Goal: Task Accomplishment & Management: Manage account settings

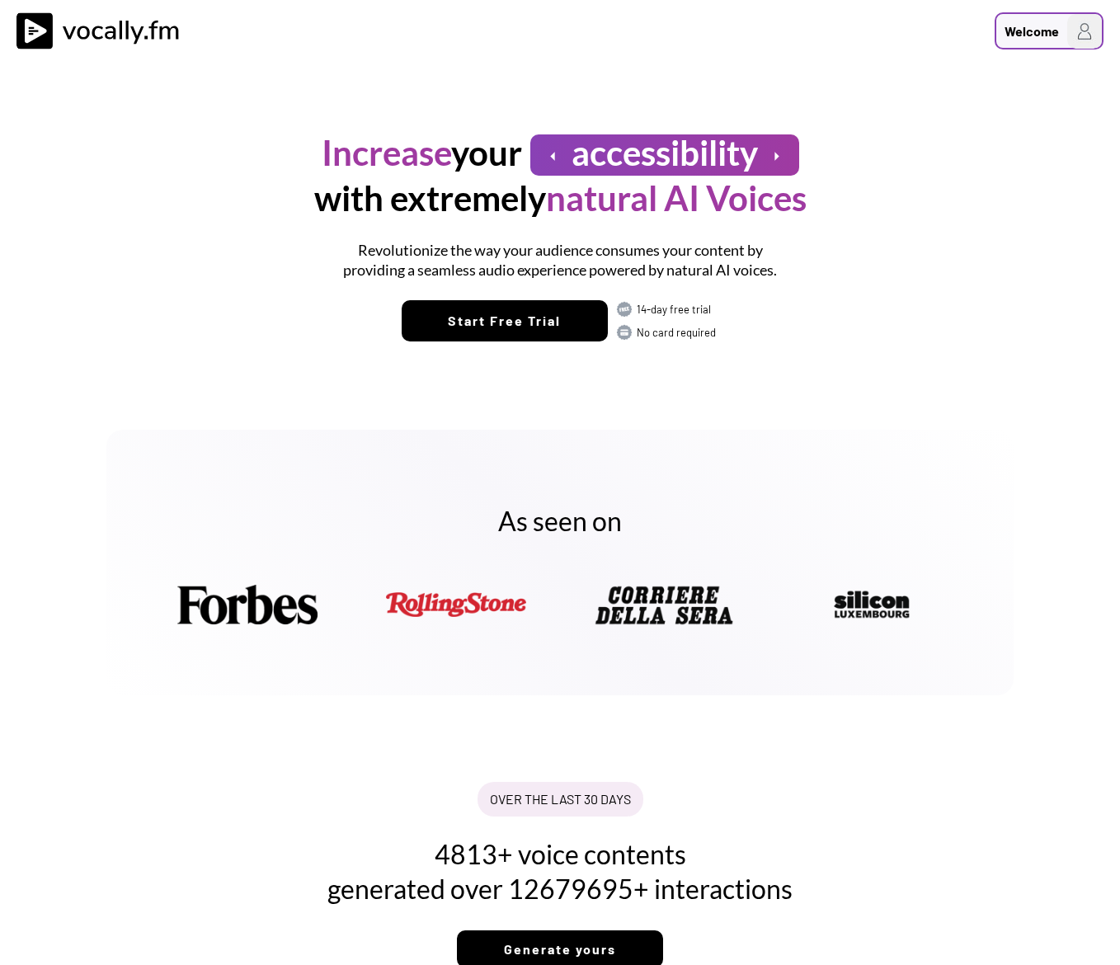
click at [1033, 27] on div "Welcome" at bounding box center [1032, 31] width 54 height 20
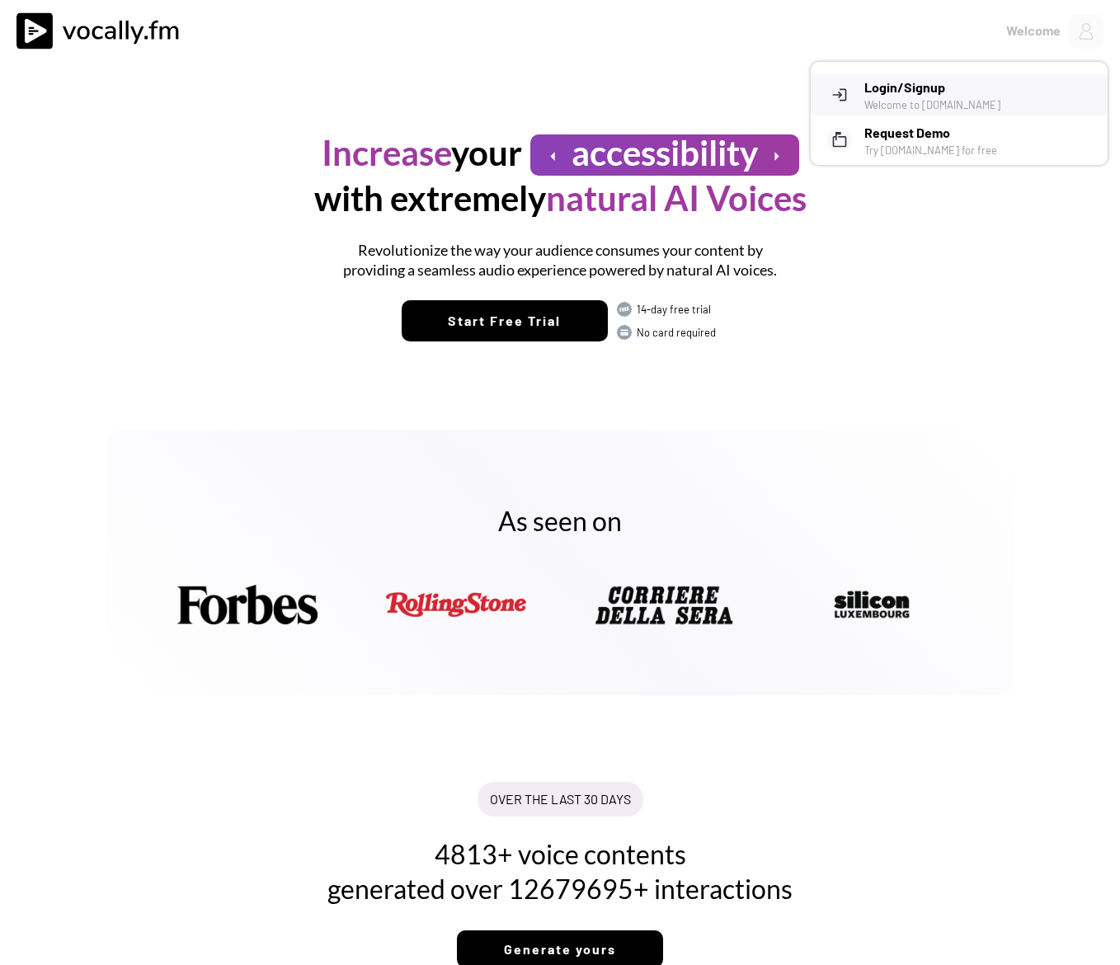
click at [883, 85] on h3 "Login/Signup" at bounding box center [979, 88] width 231 height 20
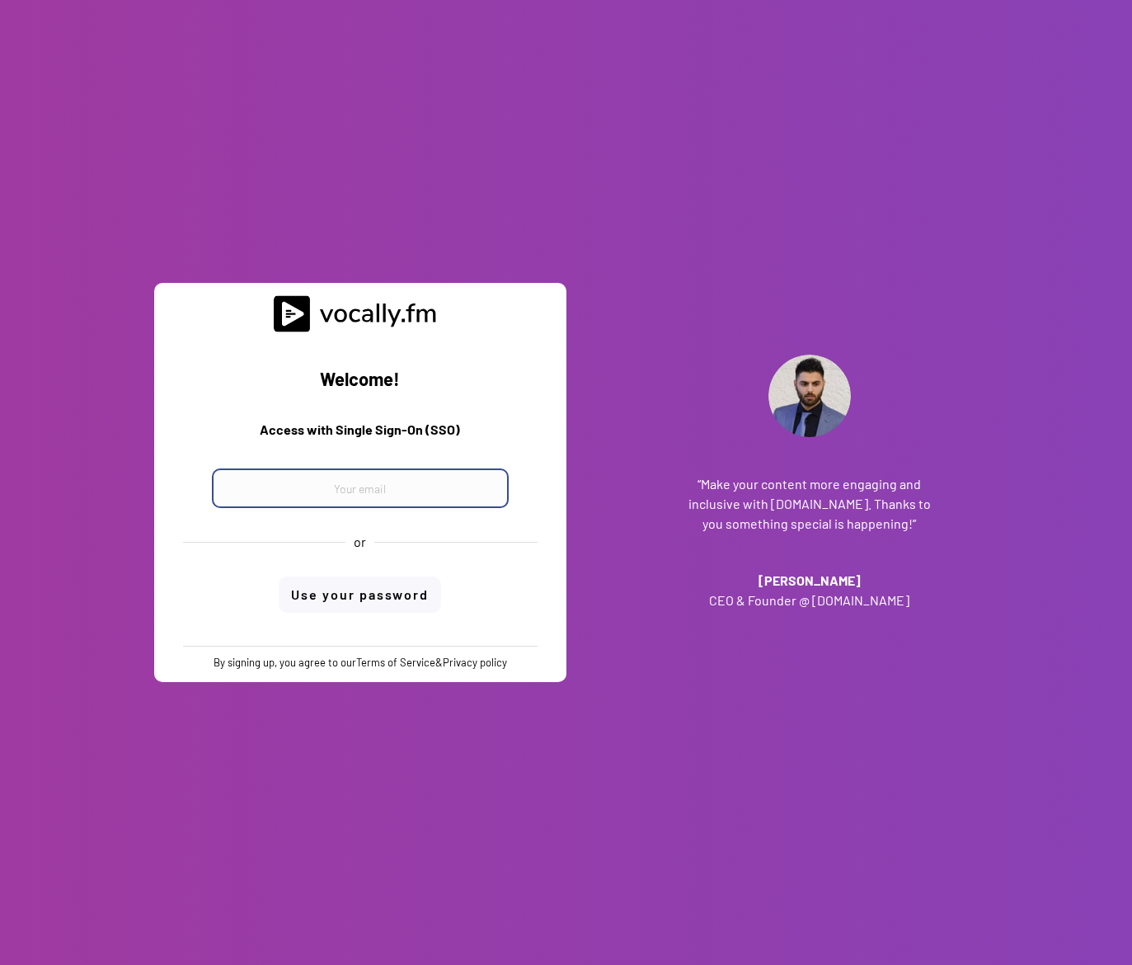
click at [332, 488] on input "email" at bounding box center [360, 488] width 297 height 40
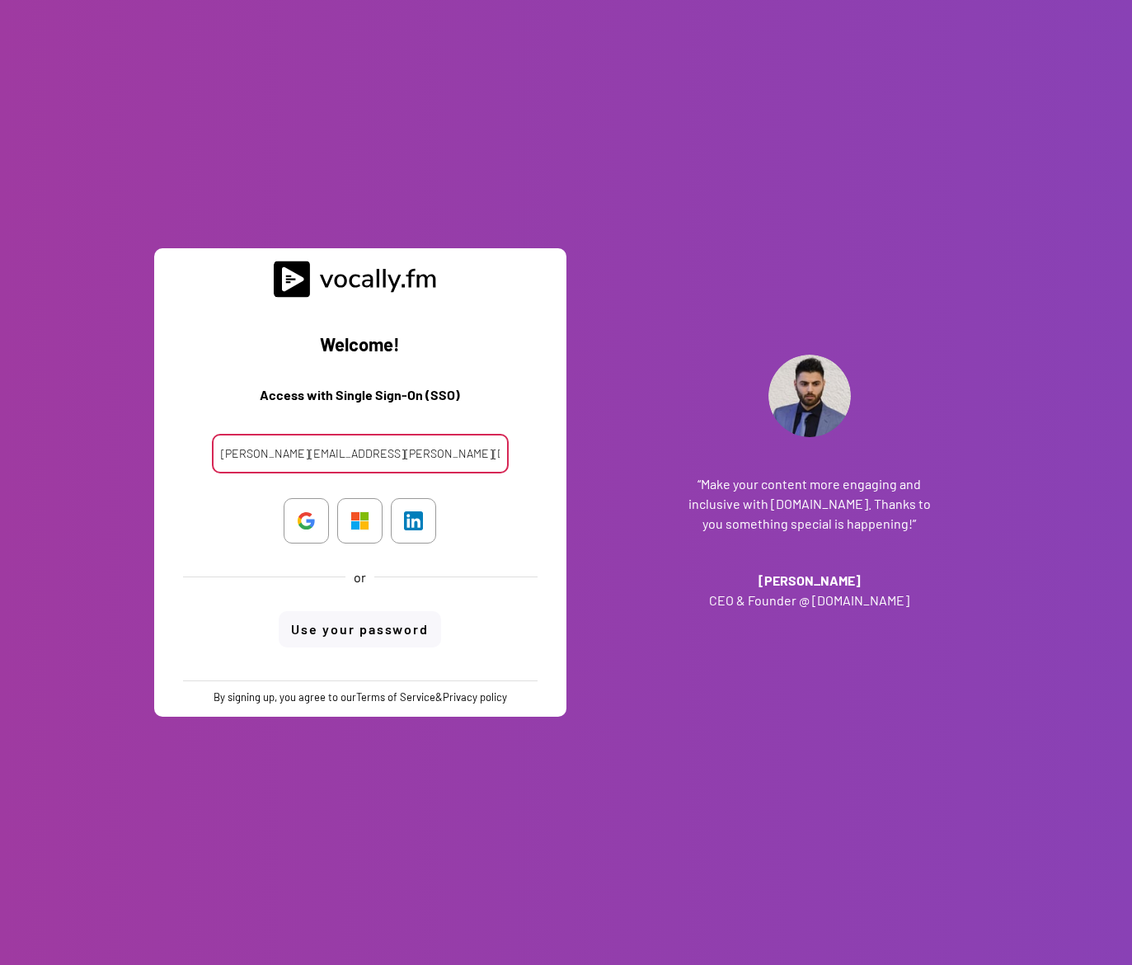
type input "clara.ferrante@external.eni.com"
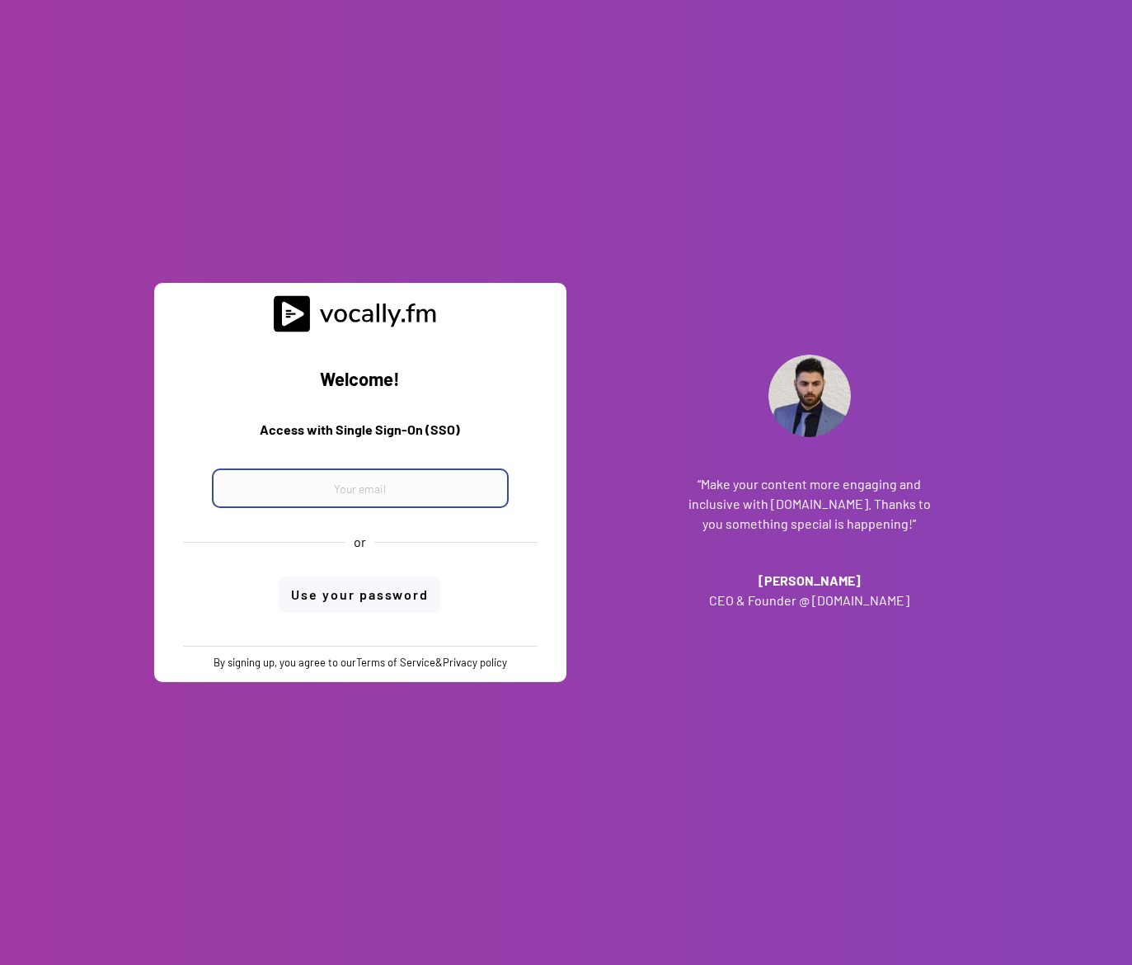
click at [384, 490] on input "email" at bounding box center [360, 488] width 297 height 40
click at [365, 493] on input "email" at bounding box center [360, 488] width 297 height 40
